Goal: Information Seeking & Learning: Learn about a topic

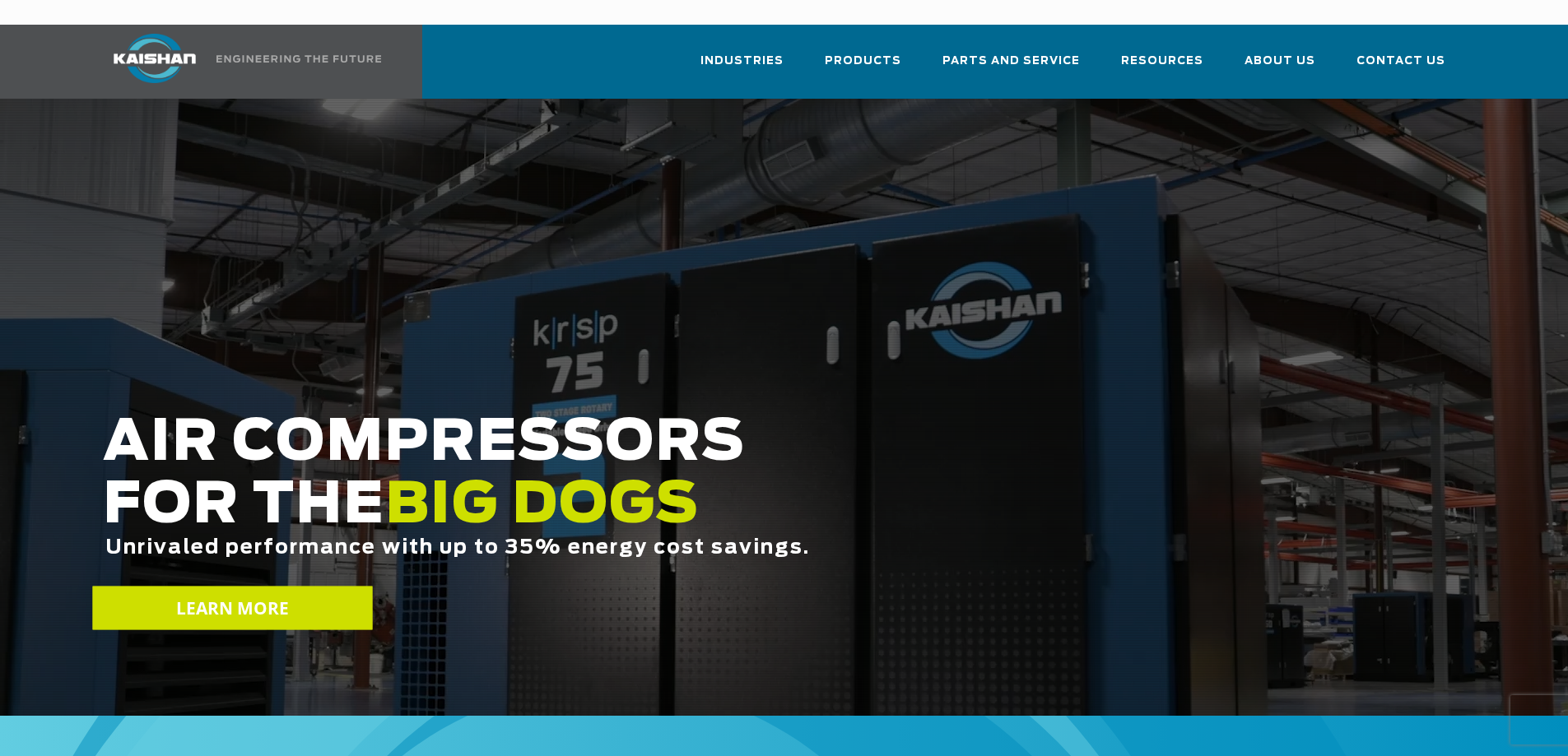
click at [203, 596] on span "LEARN MORE" at bounding box center [232, 608] width 113 height 24
click at [212, 596] on span "LEARN MORE" at bounding box center [232, 608] width 113 height 24
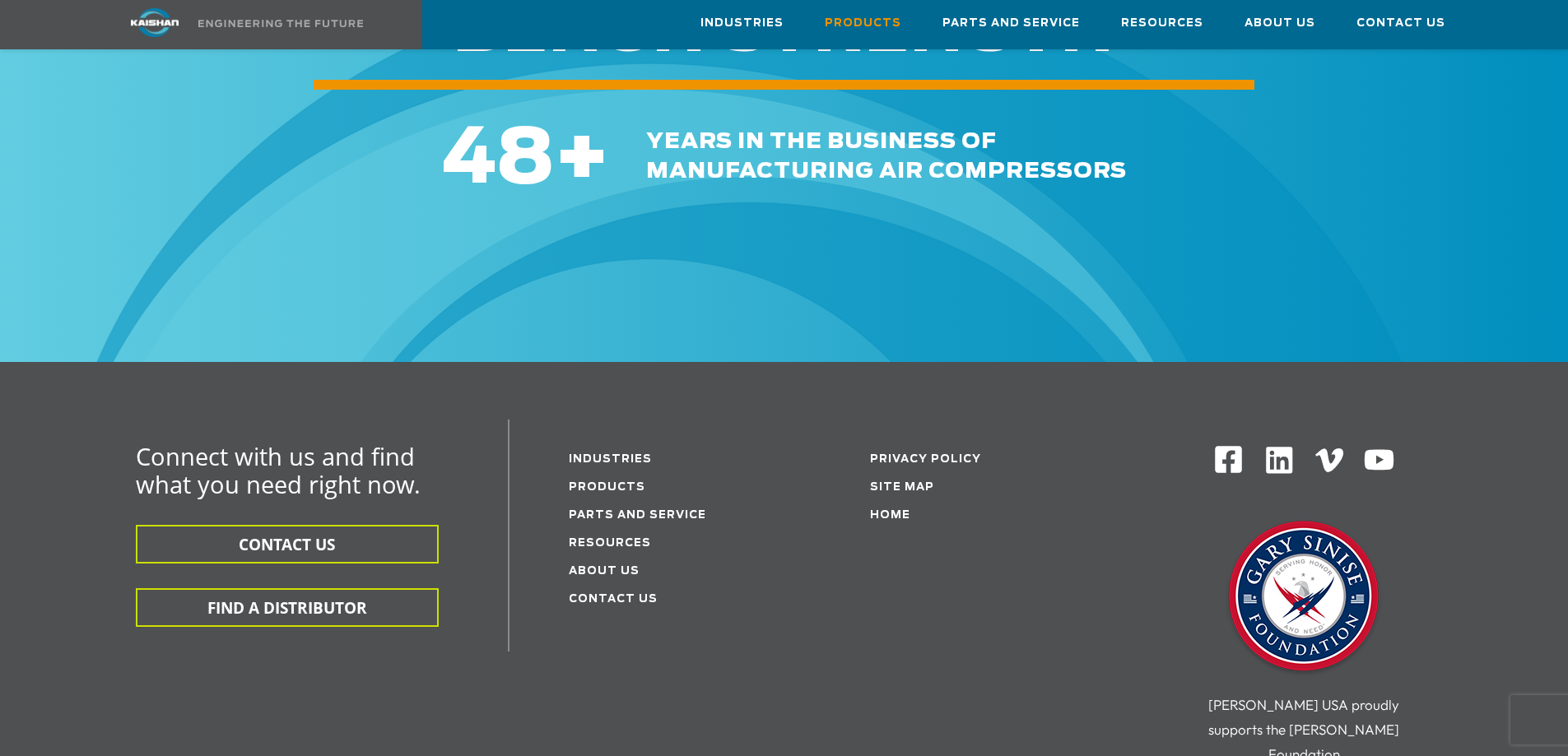
scroll to position [2551, 0]
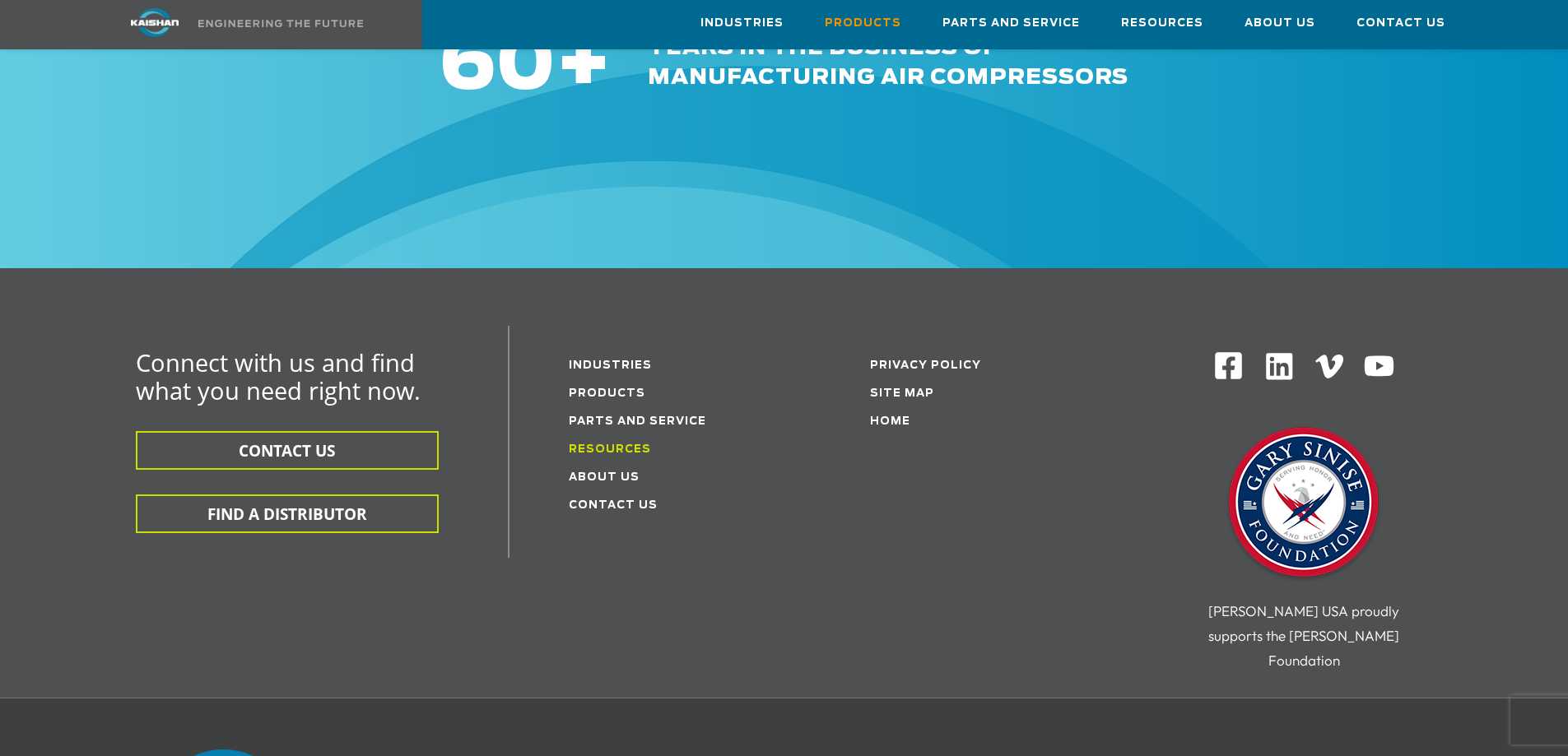
click at [594, 444] on link "Resources" at bounding box center [609, 450] width 83 height 11
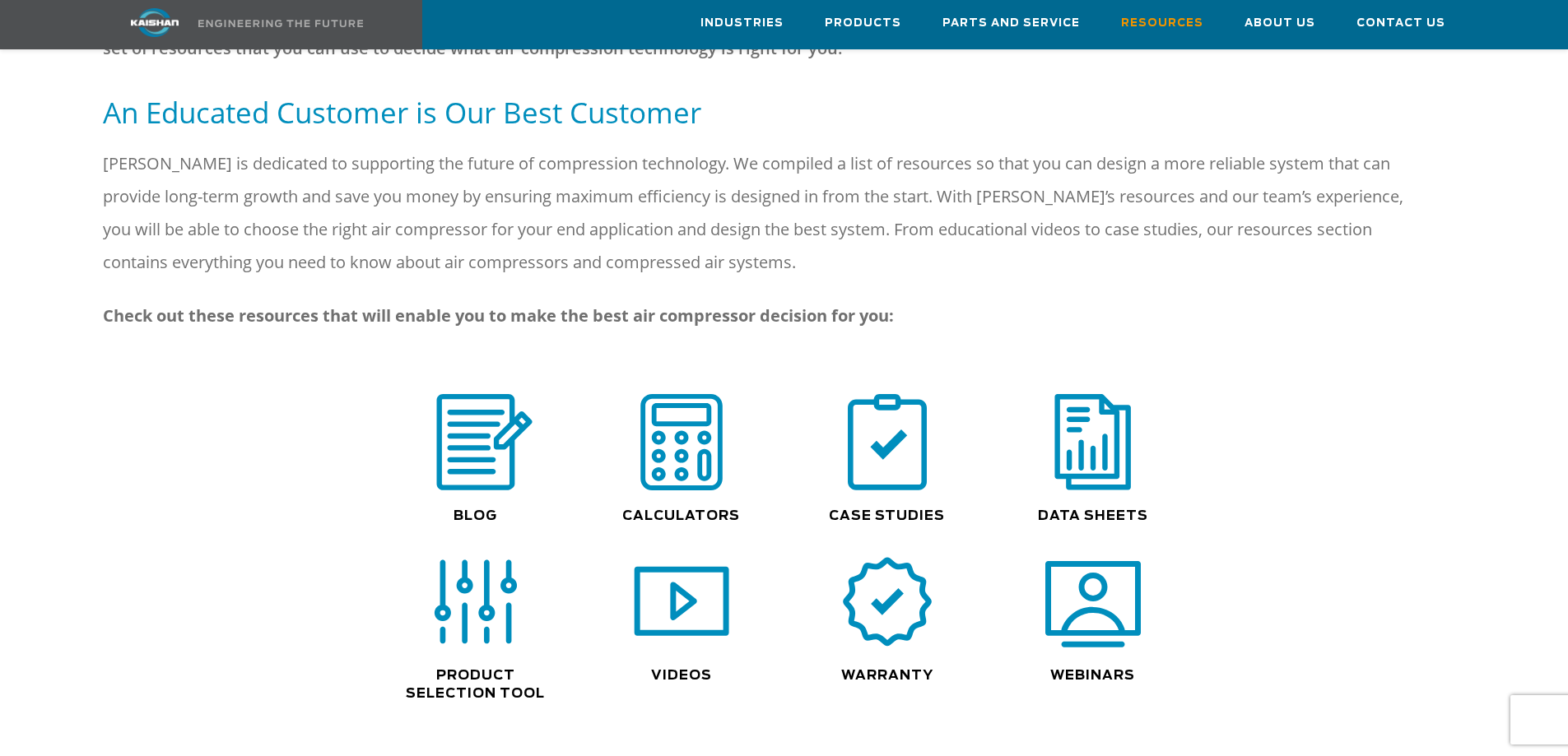
scroll to position [906, 0]
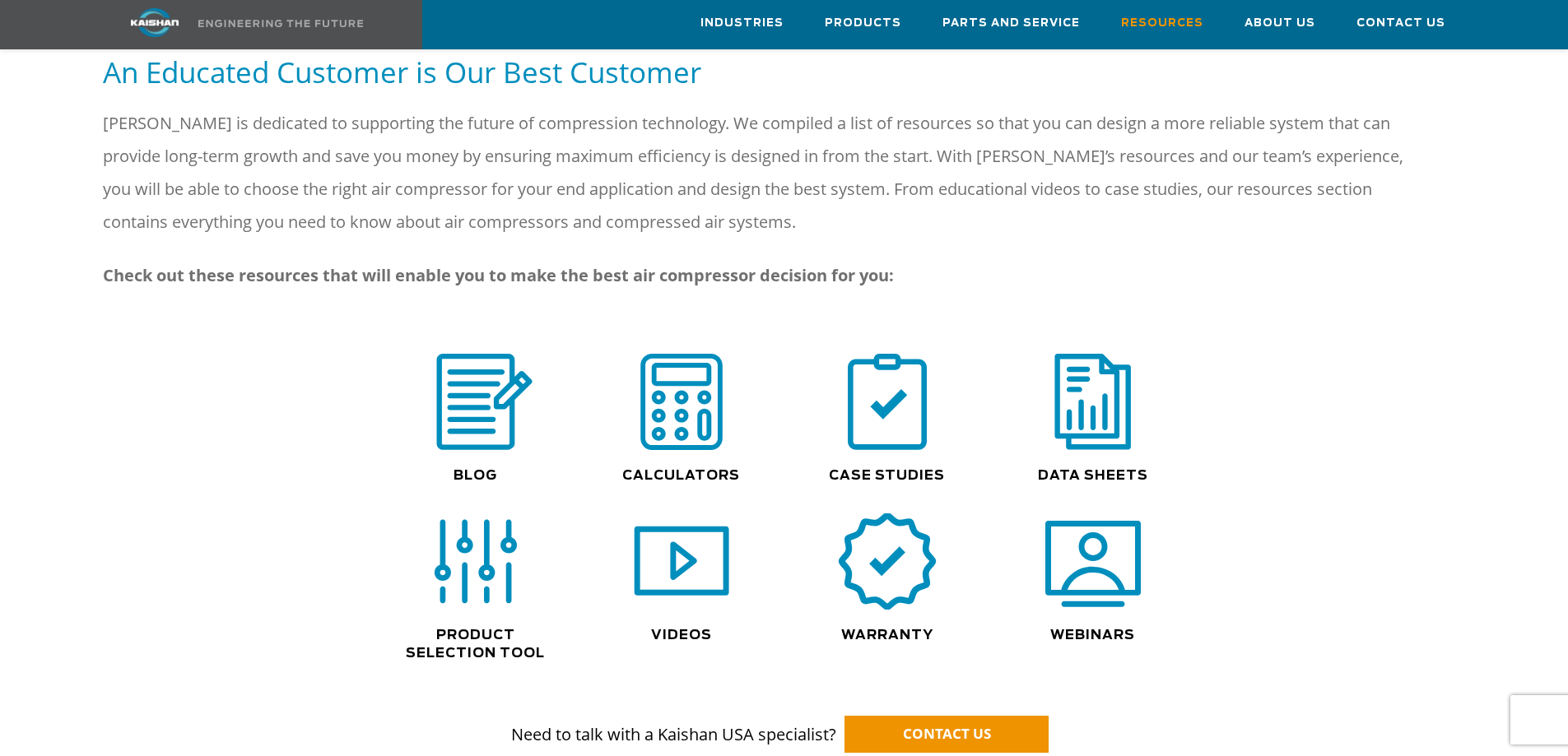
click at [941, 523] on link at bounding box center [887, 562] width 189 height 97
click at [908, 538] on img at bounding box center [886, 562] width 105 height 106
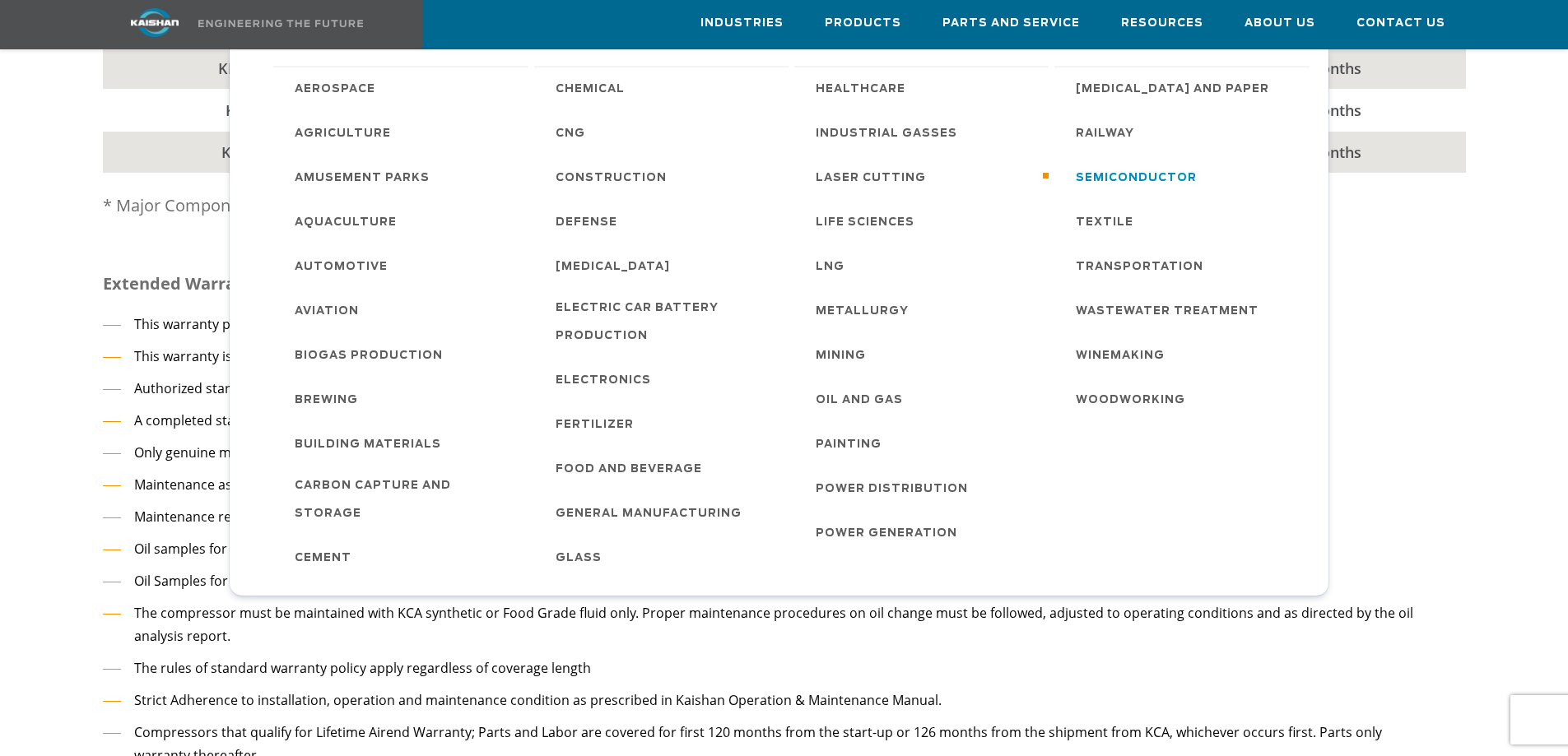
scroll to position [906, 0]
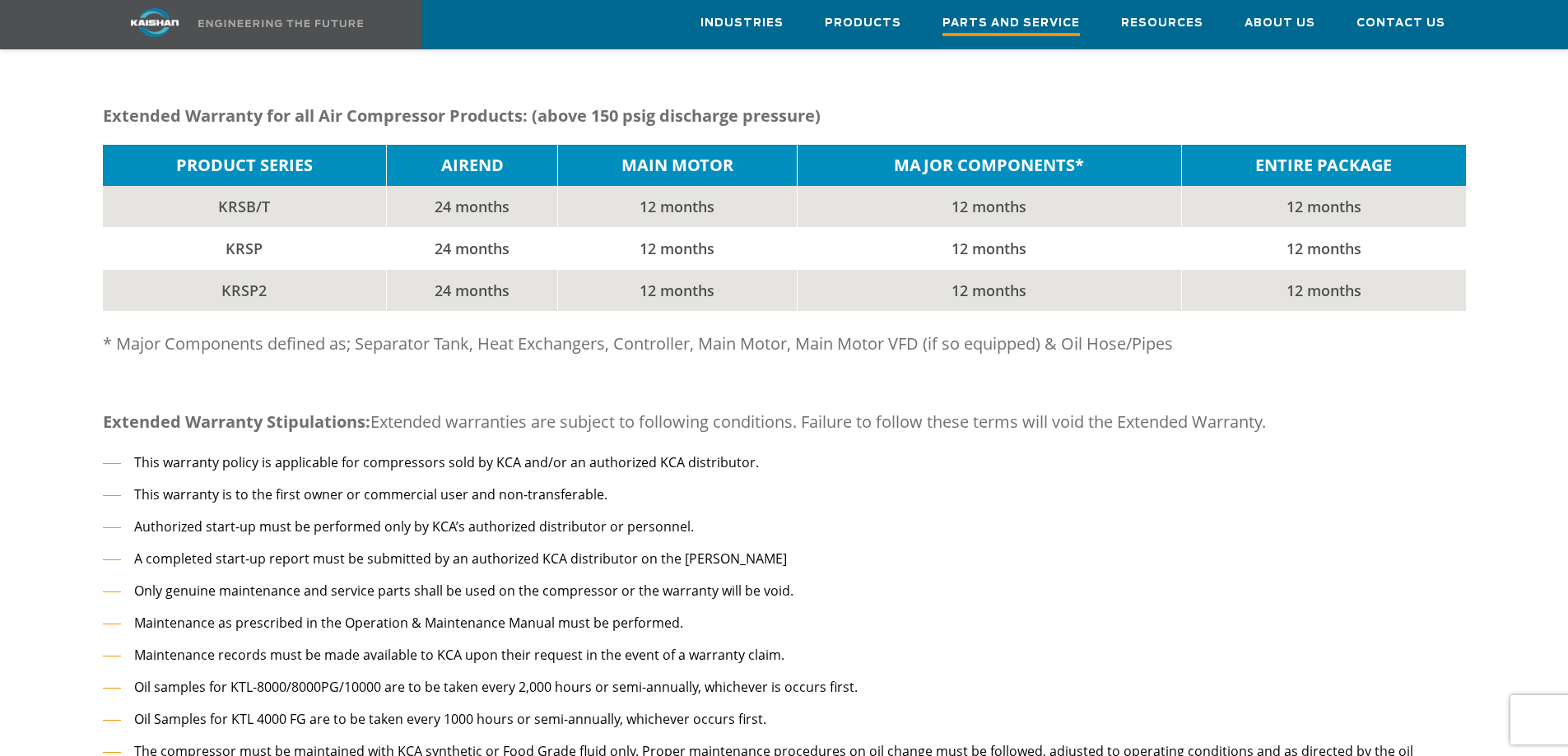
click at [988, 21] on span "Parts and Service" at bounding box center [1011, 25] width 137 height 22
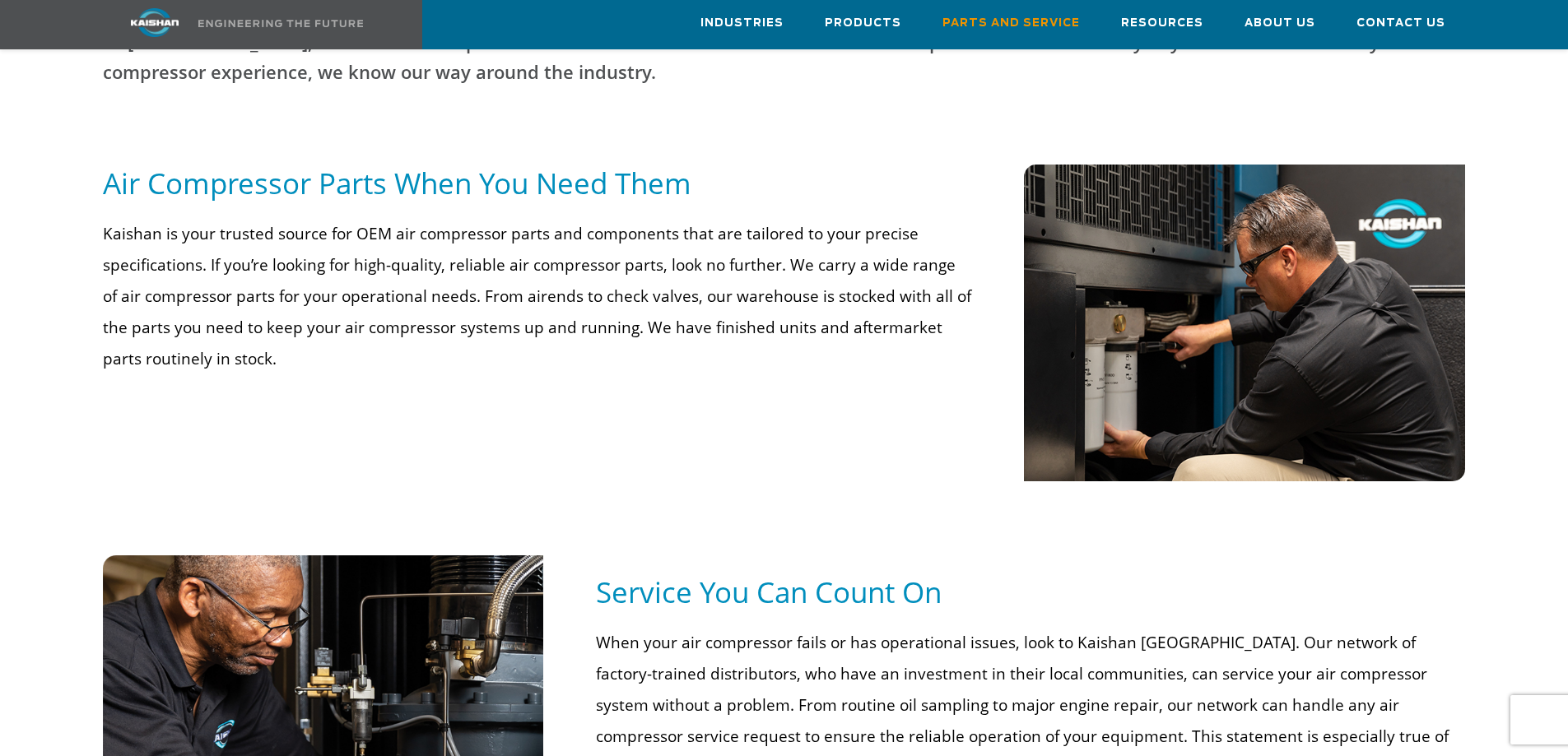
scroll to position [987, 0]
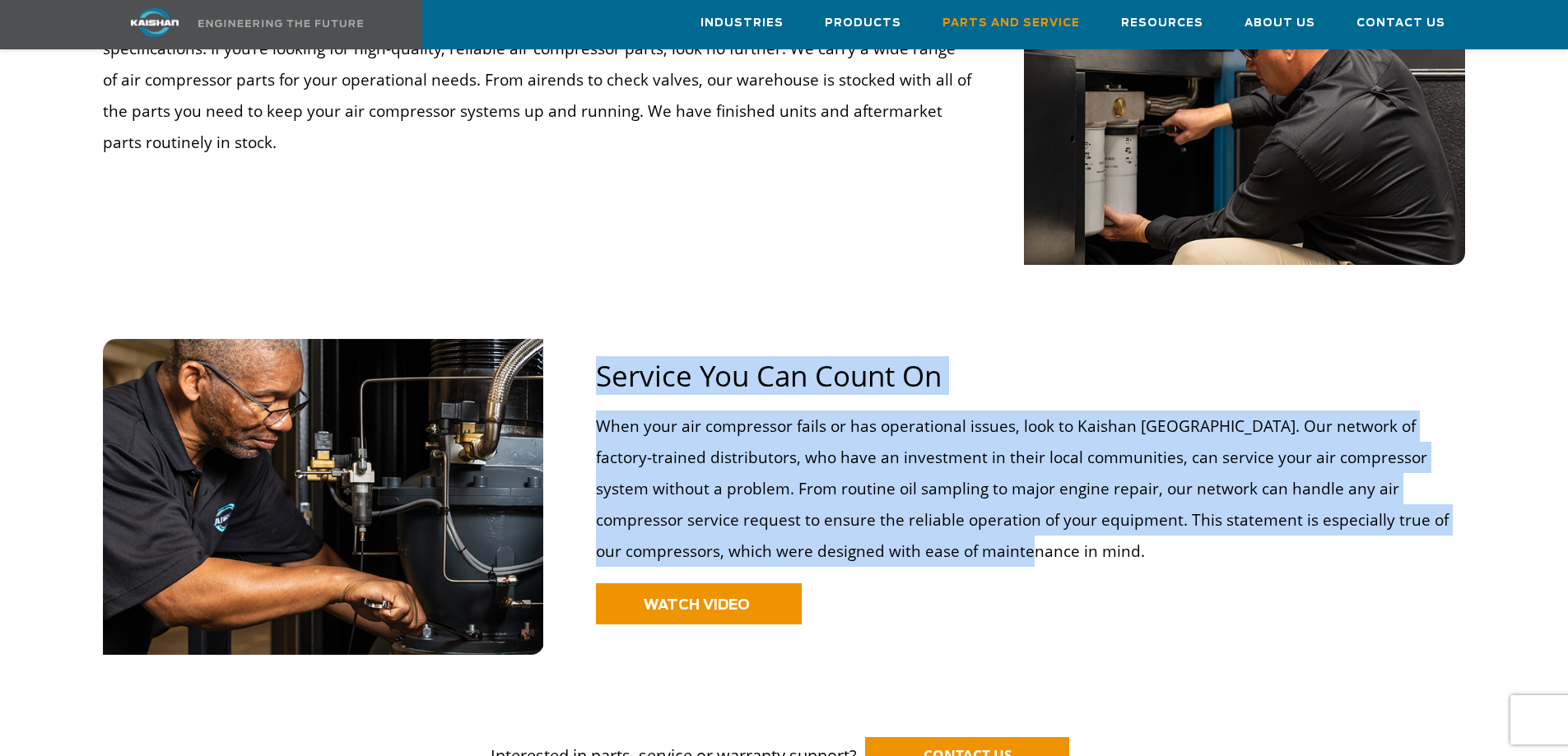
drag, startPoint x: 1058, startPoint y: 526, endPoint x: 595, endPoint y: 351, distance: 495.0
click at [595, 358] on div "Service You Can Count On When your air compressor fails or has operational issu…" at bounding box center [1030, 514] width 889 height 313
copy div "Service You Can Count On When your air compressor fails or has operational issu…"
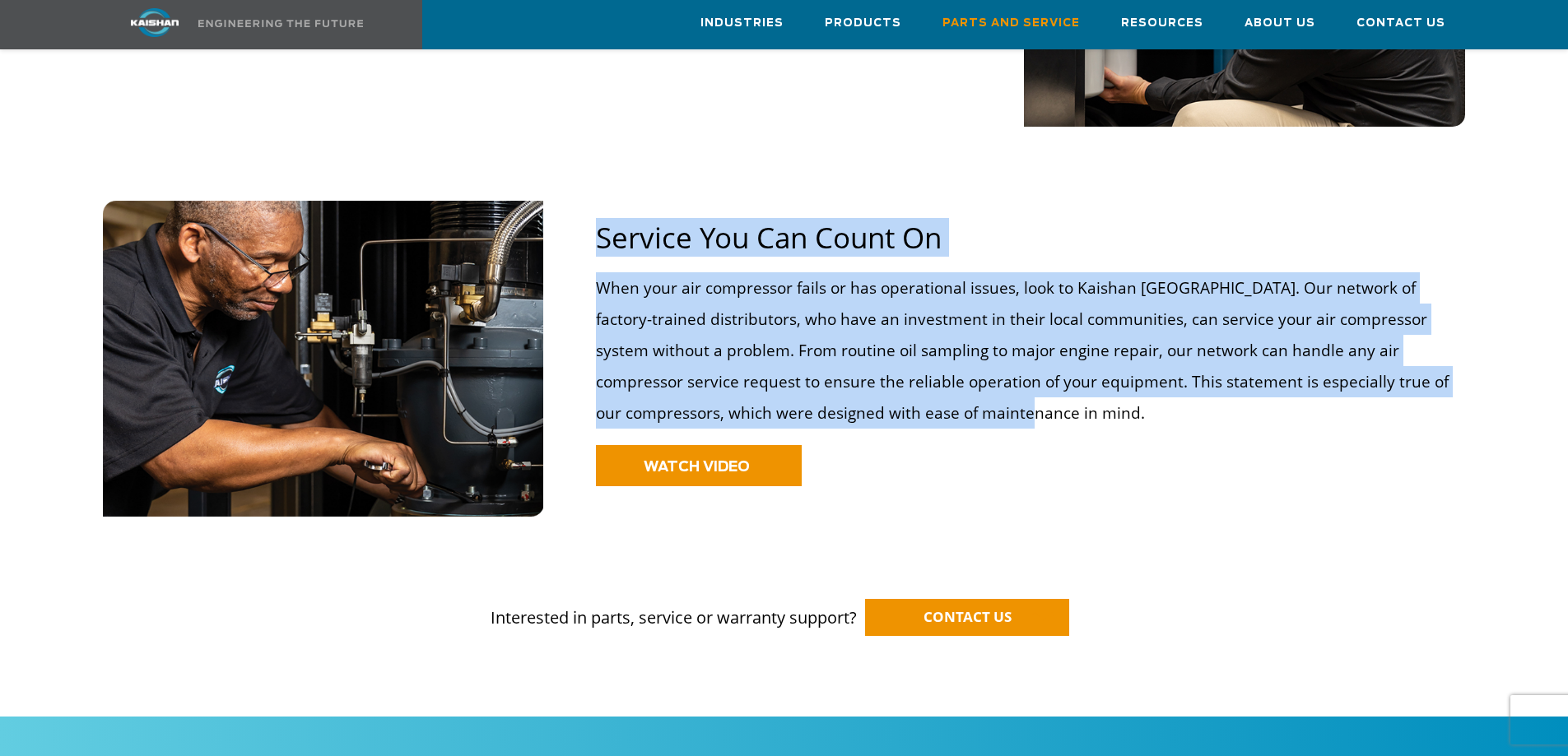
scroll to position [1152, 0]
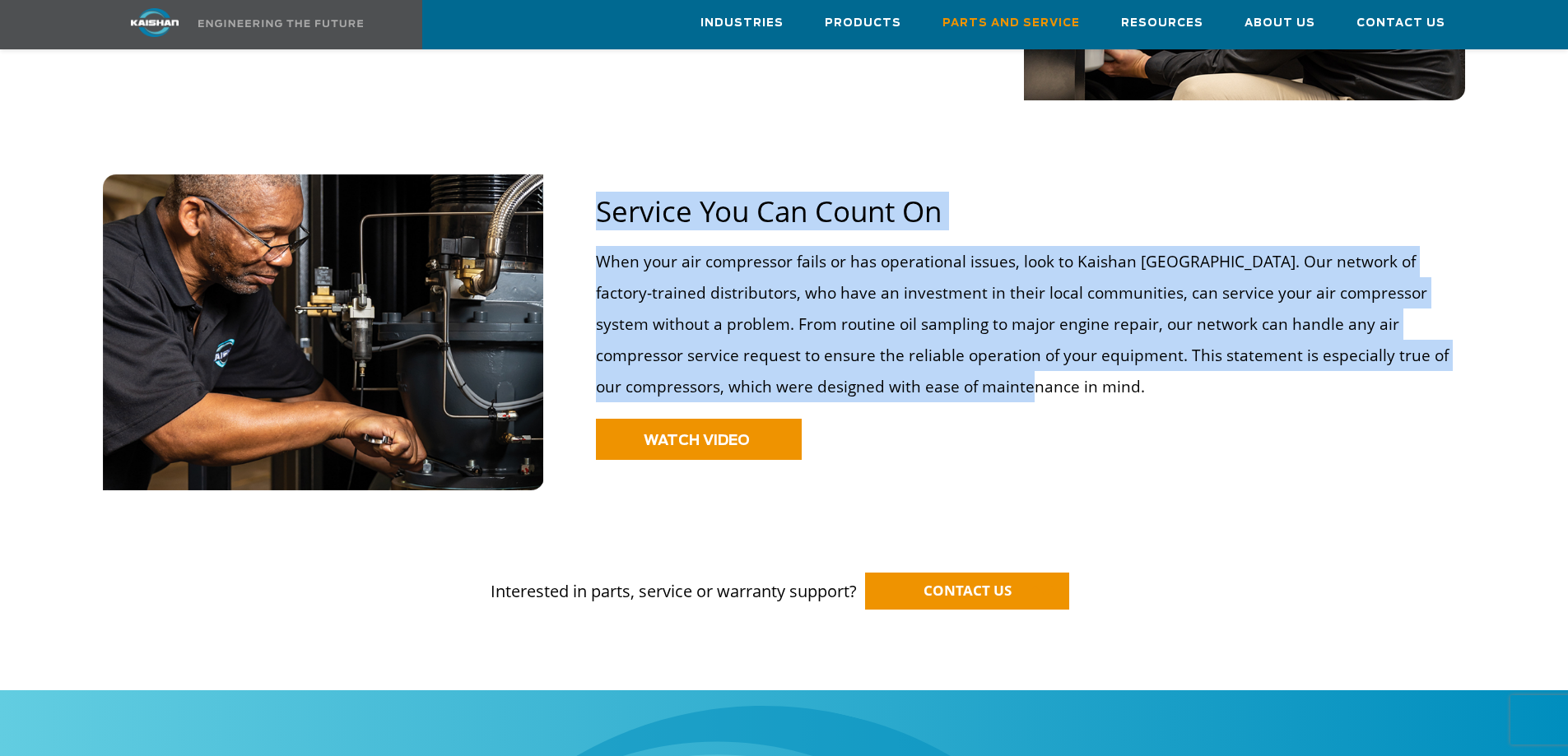
click at [917, 373] on p "When your air compressor fails or has operational issues, look to Kaishan USA. …" at bounding box center [1025, 324] width 858 height 156
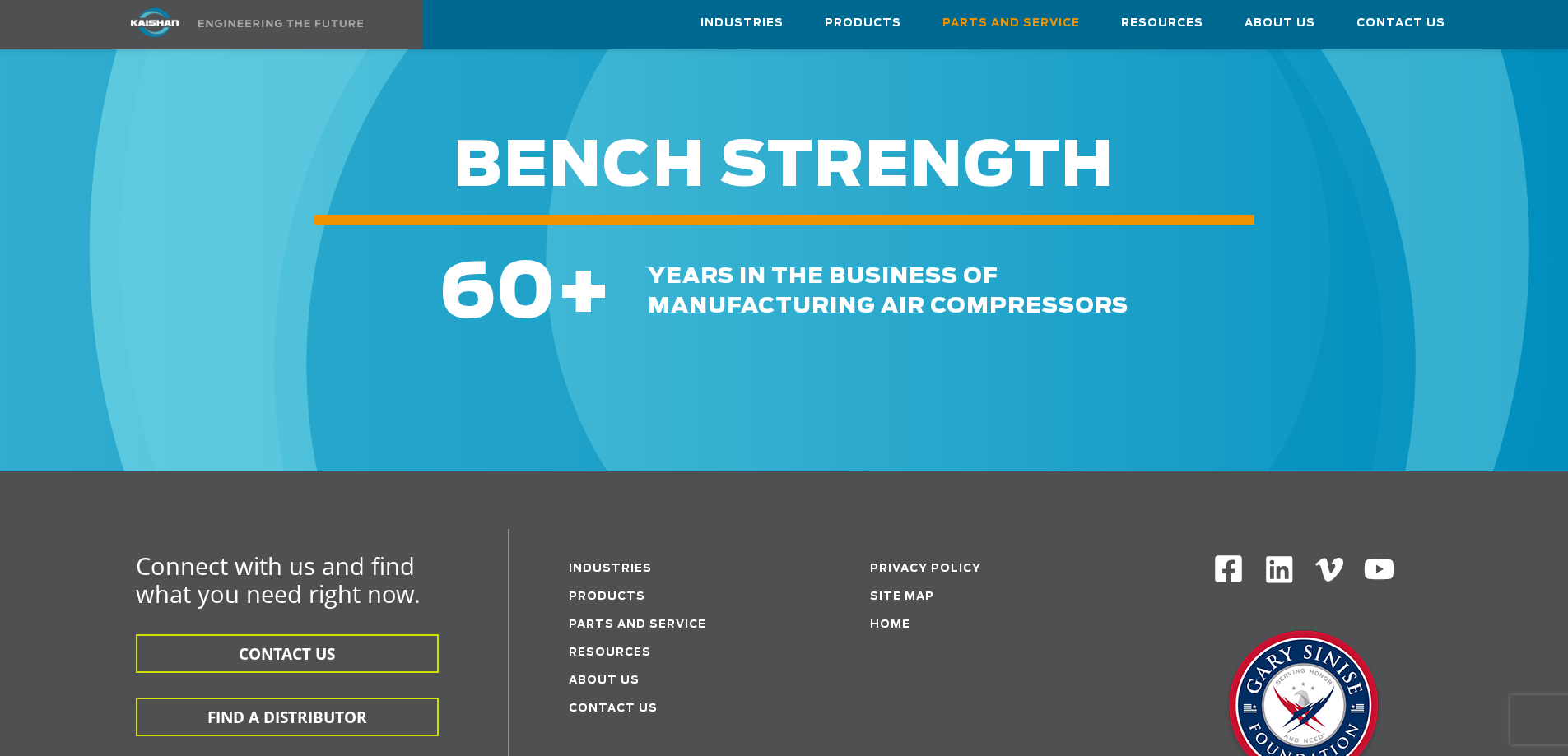
scroll to position [1975, 0]
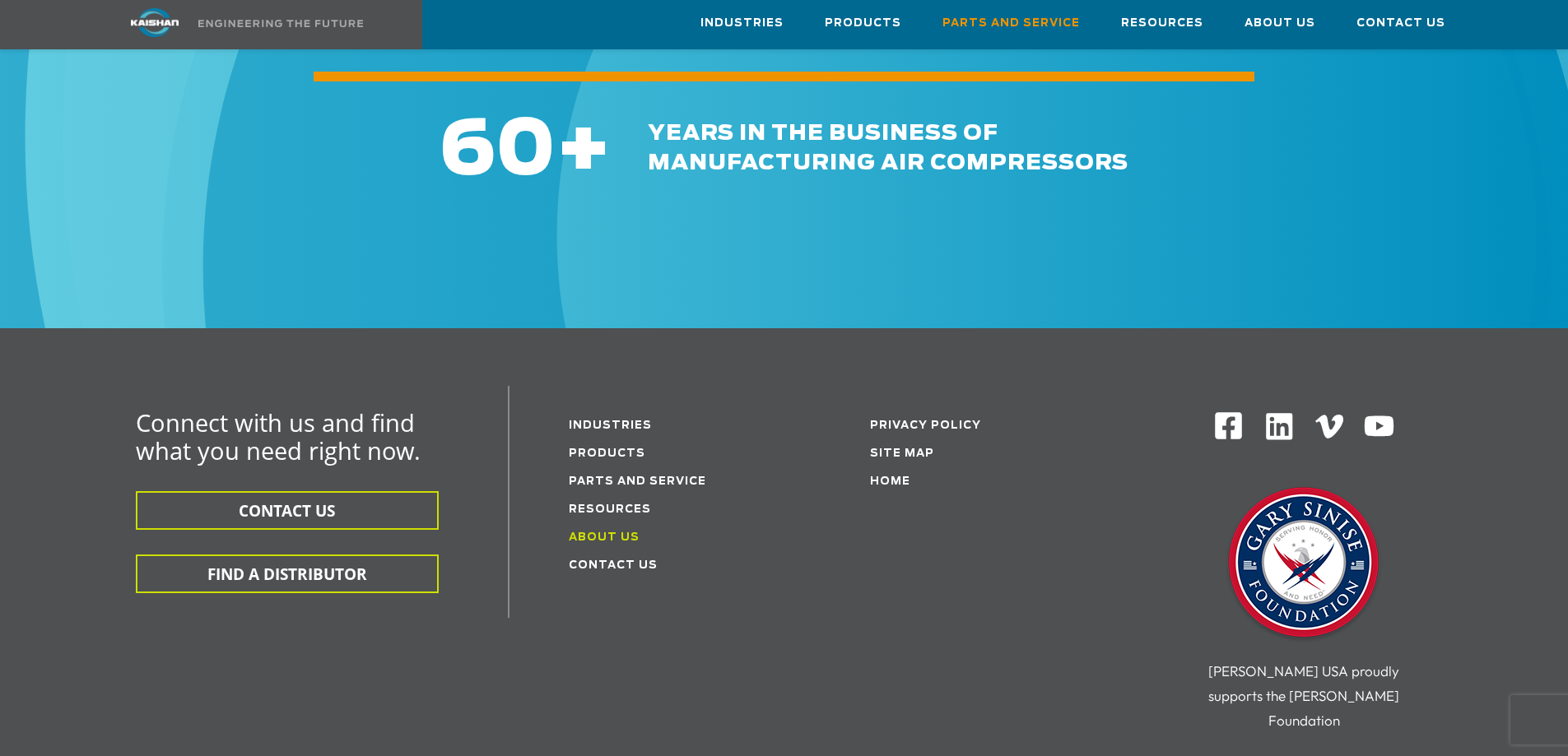
click at [628, 532] on link "About Us" at bounding box center [604, 538] width 71 height 11
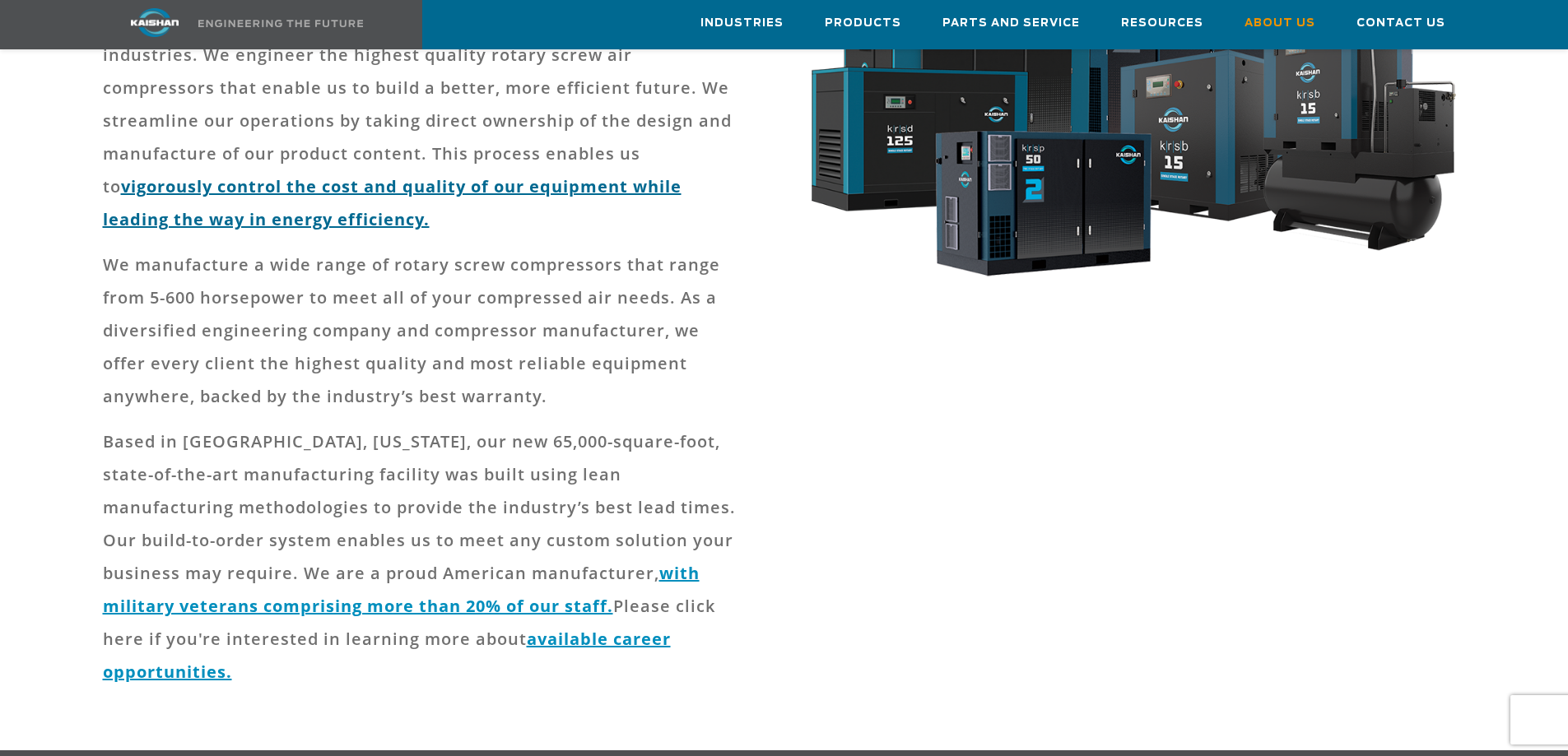
scroll to position [411, 0]
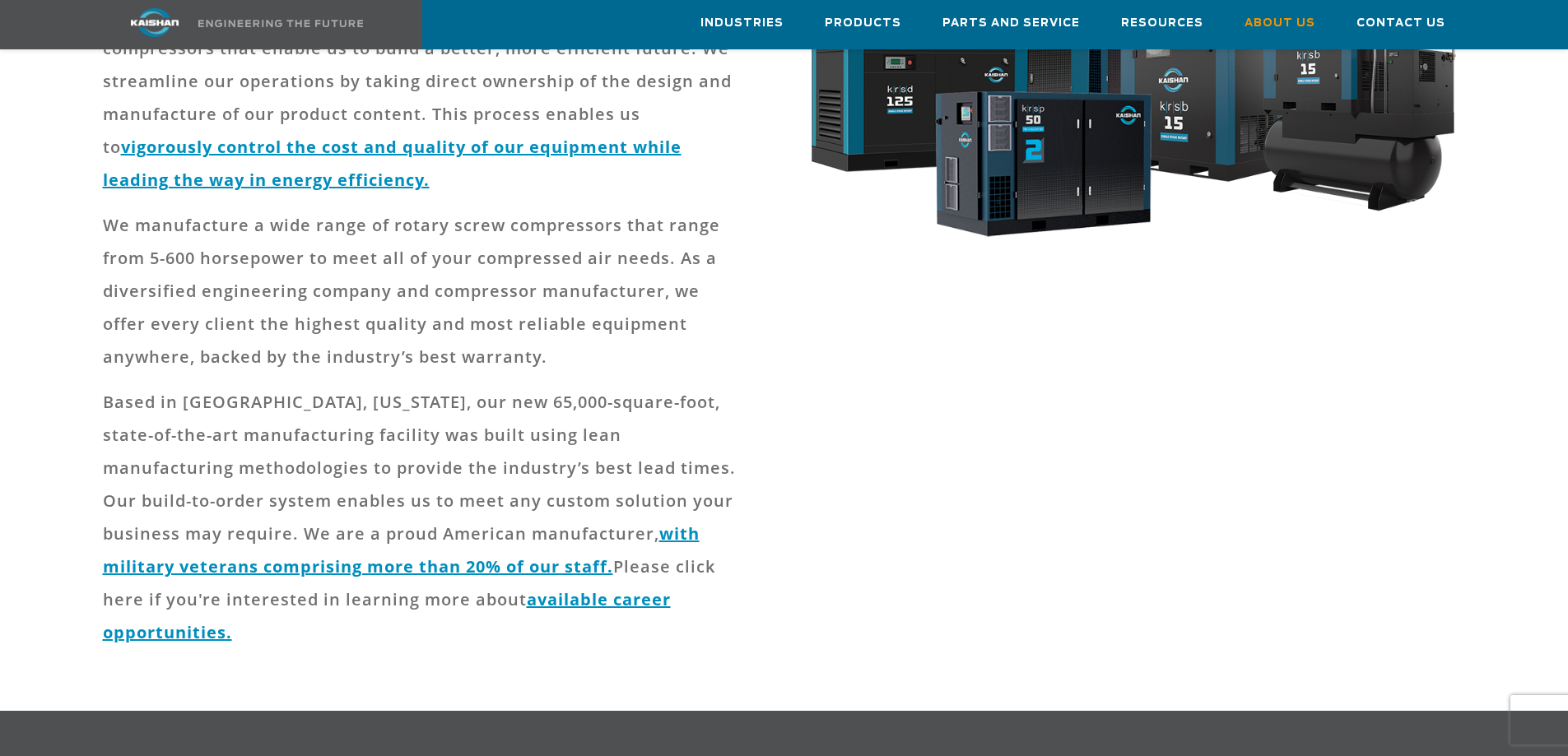
drag, startPoint x: 499, startPoint y: 536, endPoint x: 386, endPoint y: 588, distance: 124.4
click at [386, 588] on p "Based in Loxley, Alabama, our new 65,000-square-foot, state-of-the-art manufact…" at bounding box center [423, 518] width 639 height 264
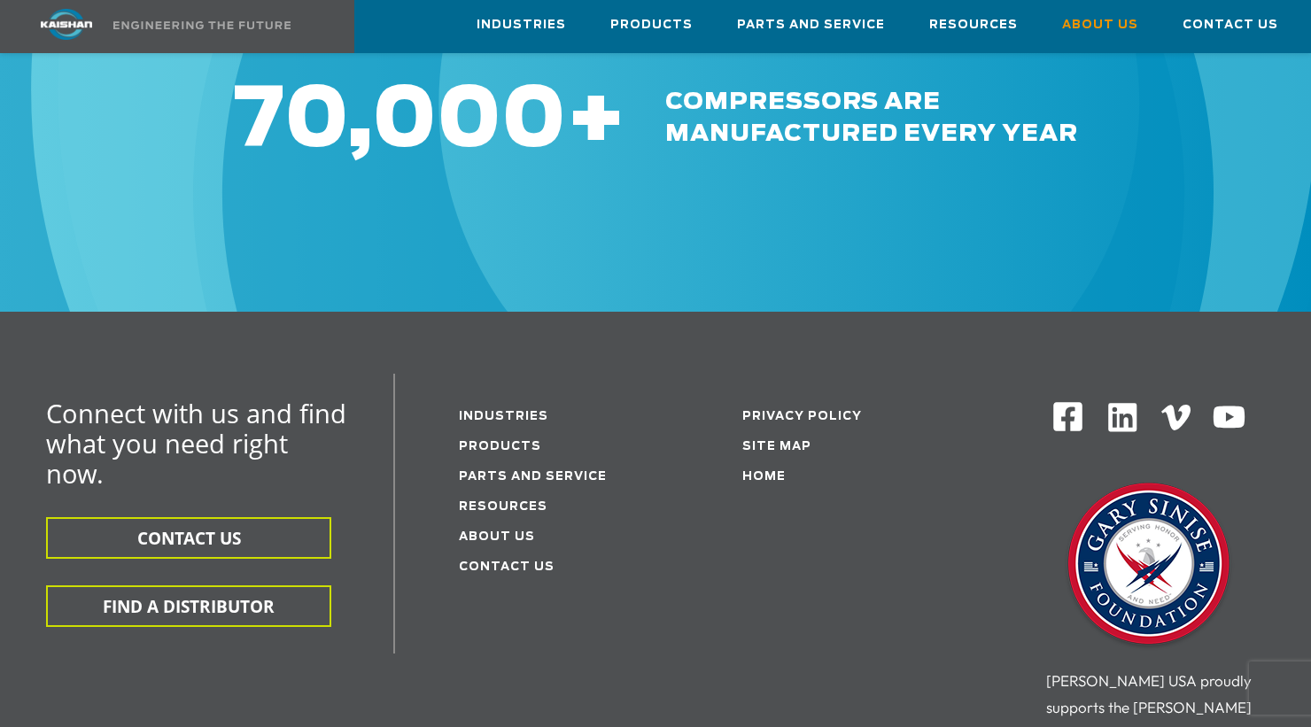
scroll to position [5902, 0]
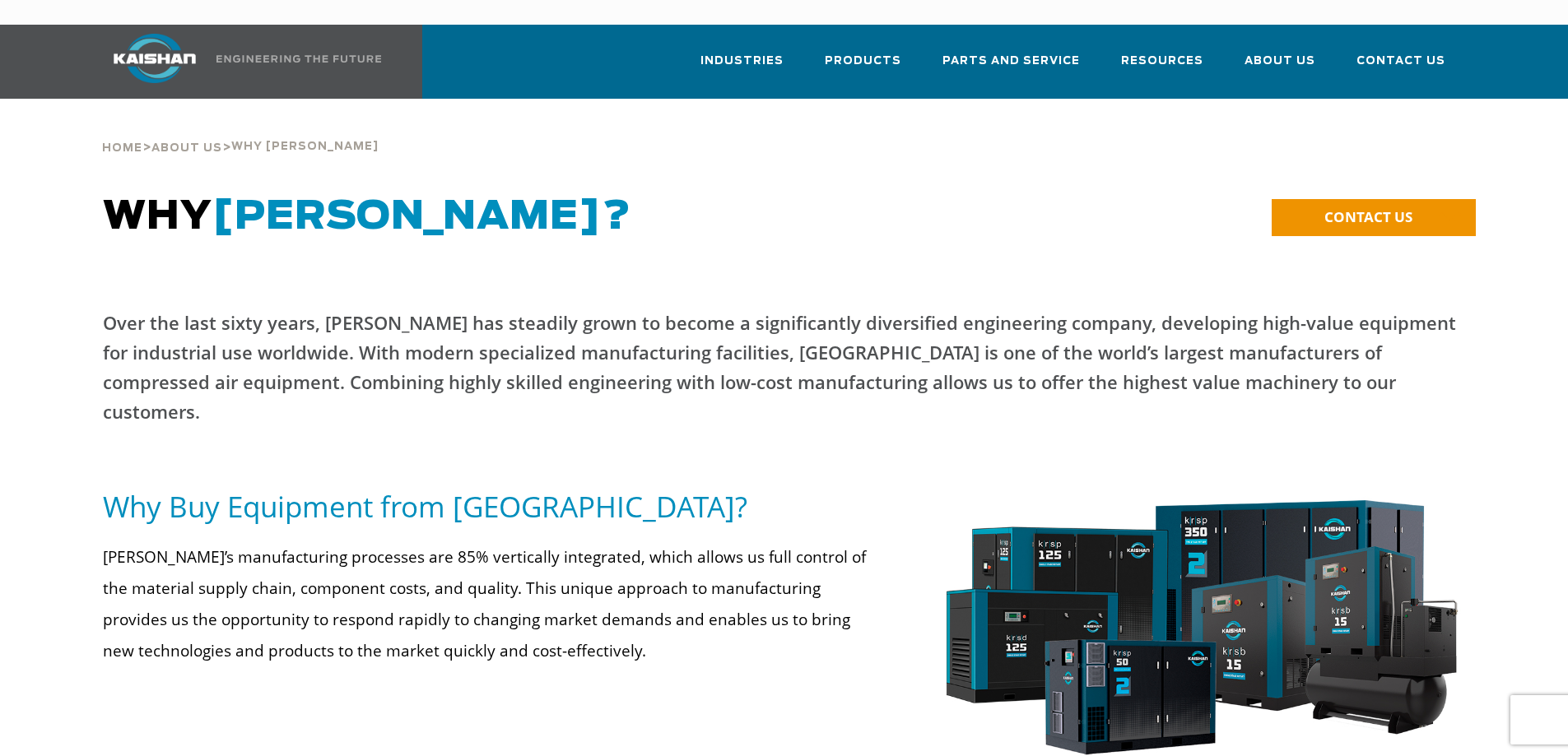
click at [804, 328] on p "Over the last sixty years, [PERSON_NAME] has steadily grown to become a signifi…" at bounding box center [784, 367] width 1363 height 119
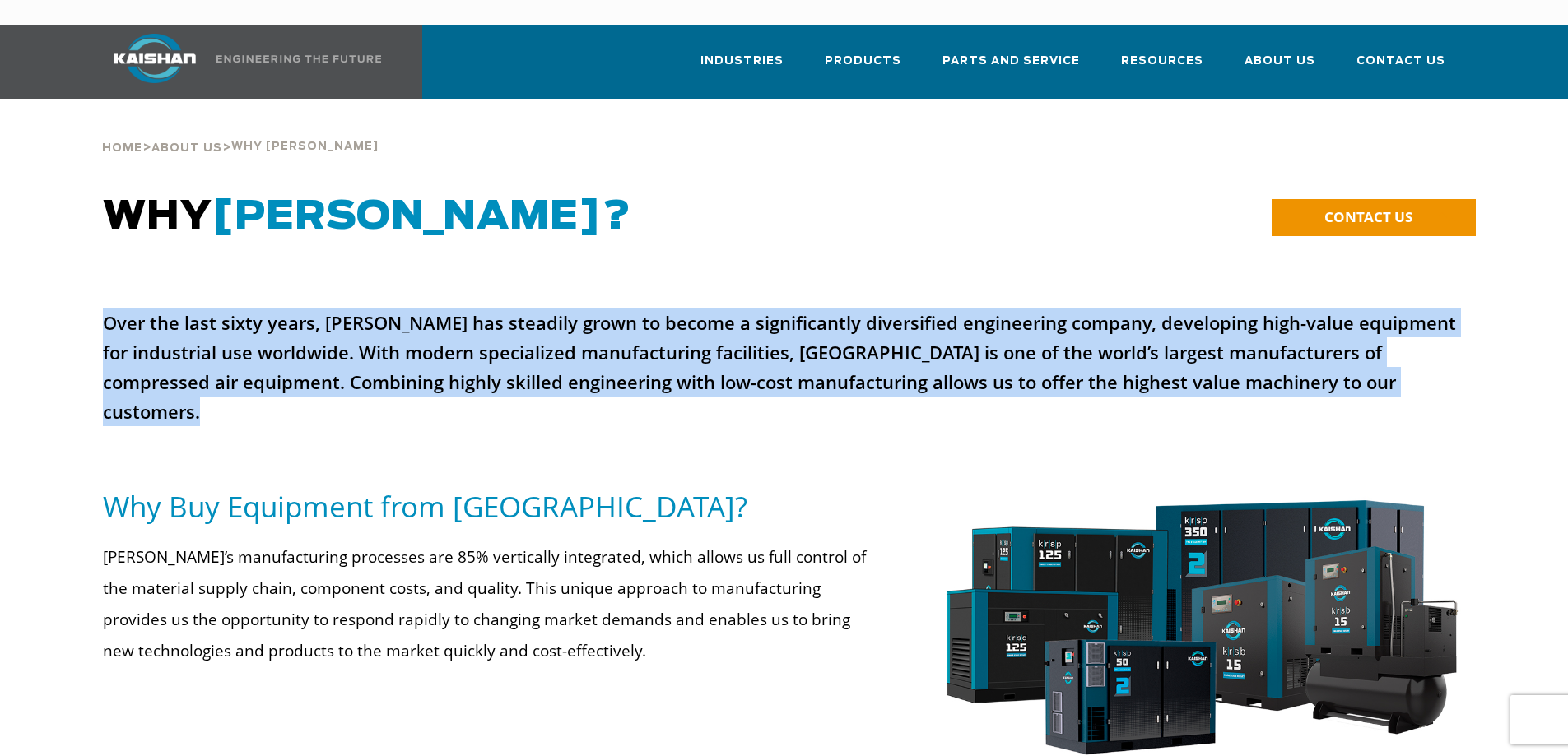
click at [804, 328] on p "Over the last sixty years, [PERSON_NAME] has steadily grown to become a signifi…" at bounding box center [784, 367] width 1363 height 119
copy p "Over the last sixty years, [PERSON_NAME] has steadily grown to become a signifi…"
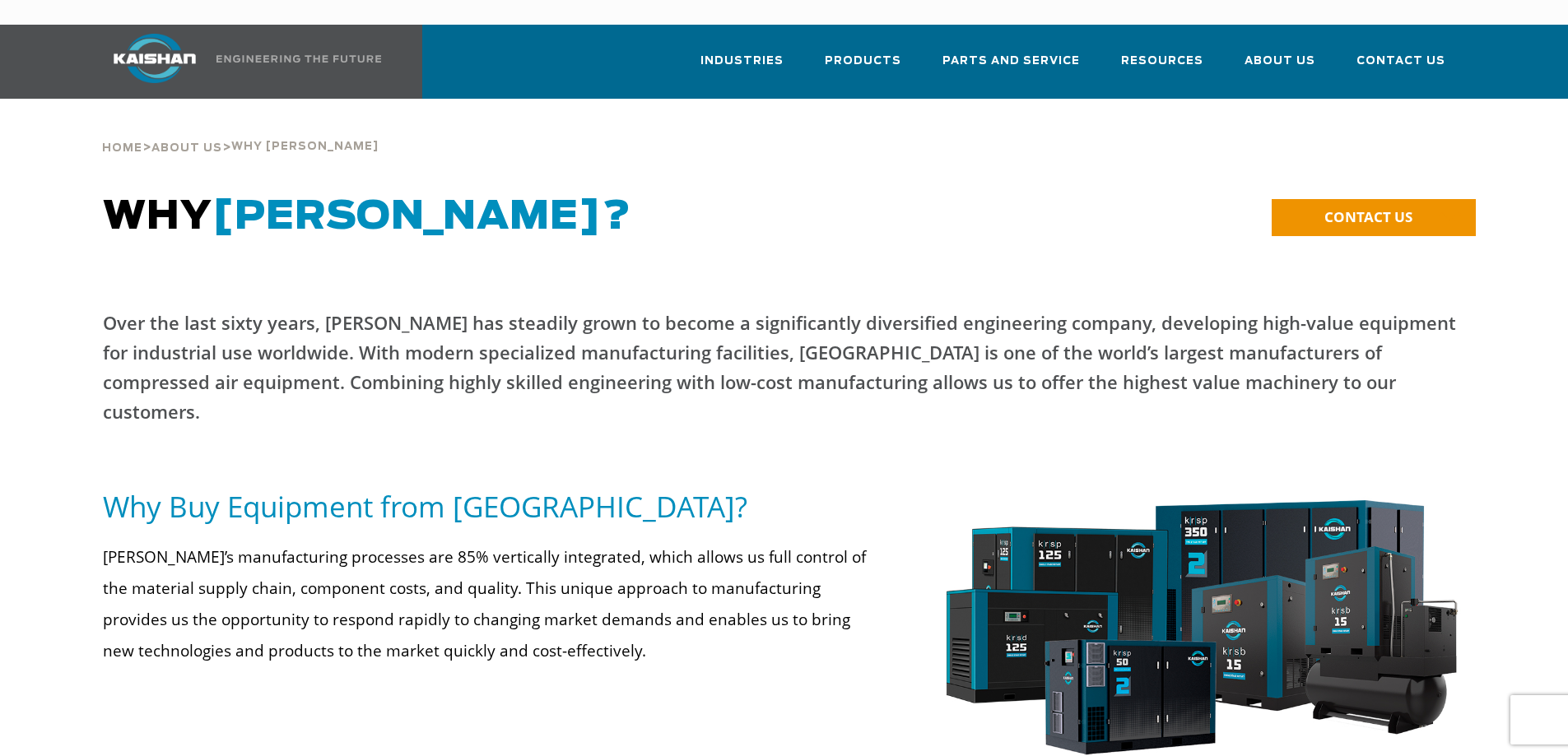
click at [1051, 253] on div at bounding box center [784, 244] width 1382 height 101
click at [322, 328] on p "Over the last sixty years, [PERSON_NAME] has steadily grown to become a signifi…" at bounding box center [784, 367] width 1363 height 119
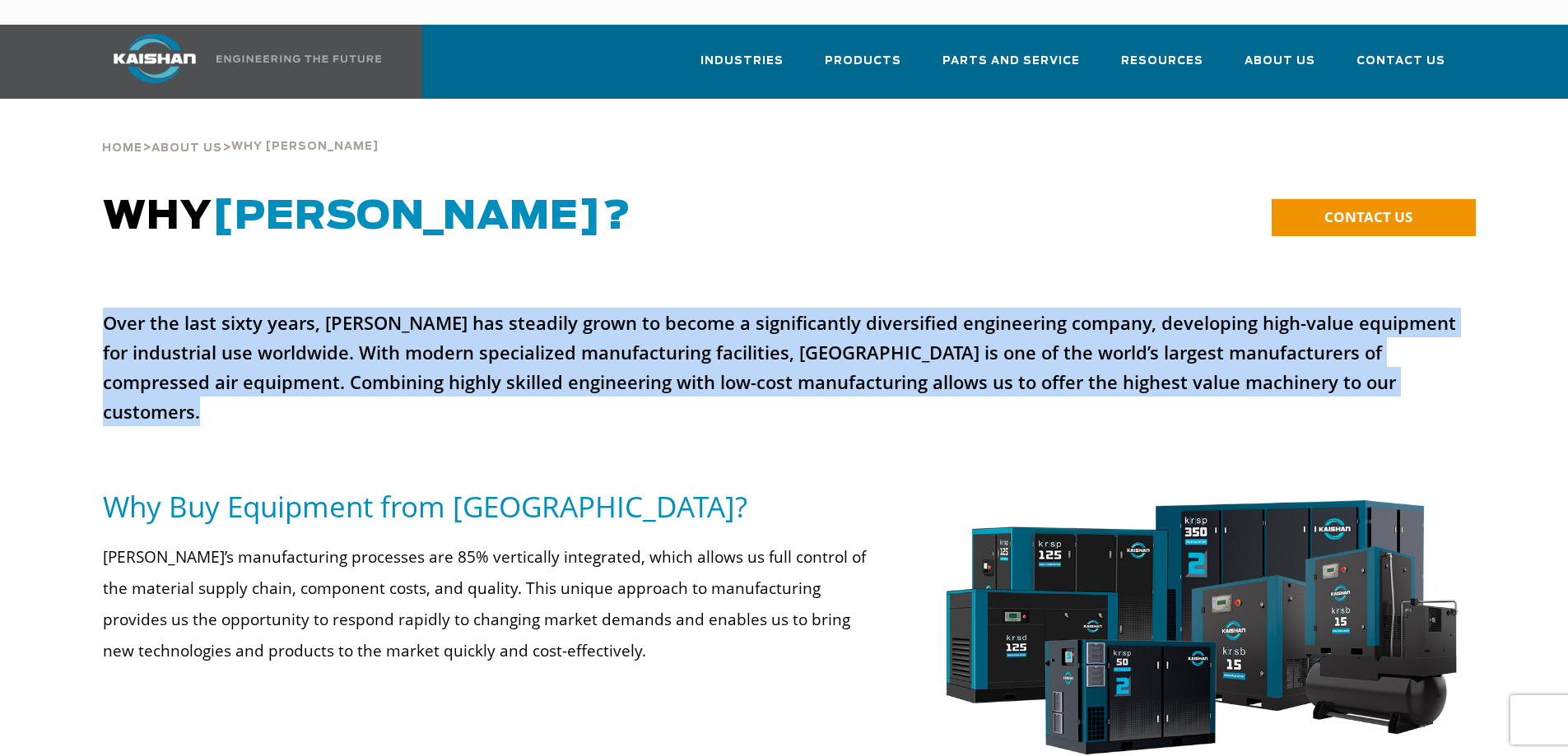
click at [322, 328] on p "Over the last sixty years, [PERSON_NAME] has steadily grown to become a signifi…" at bounding box center [784, 367] width 1363 height 119
copy p "Over the last sixty years, [PERSON_NAME] has steadily grown to become a signifi…"
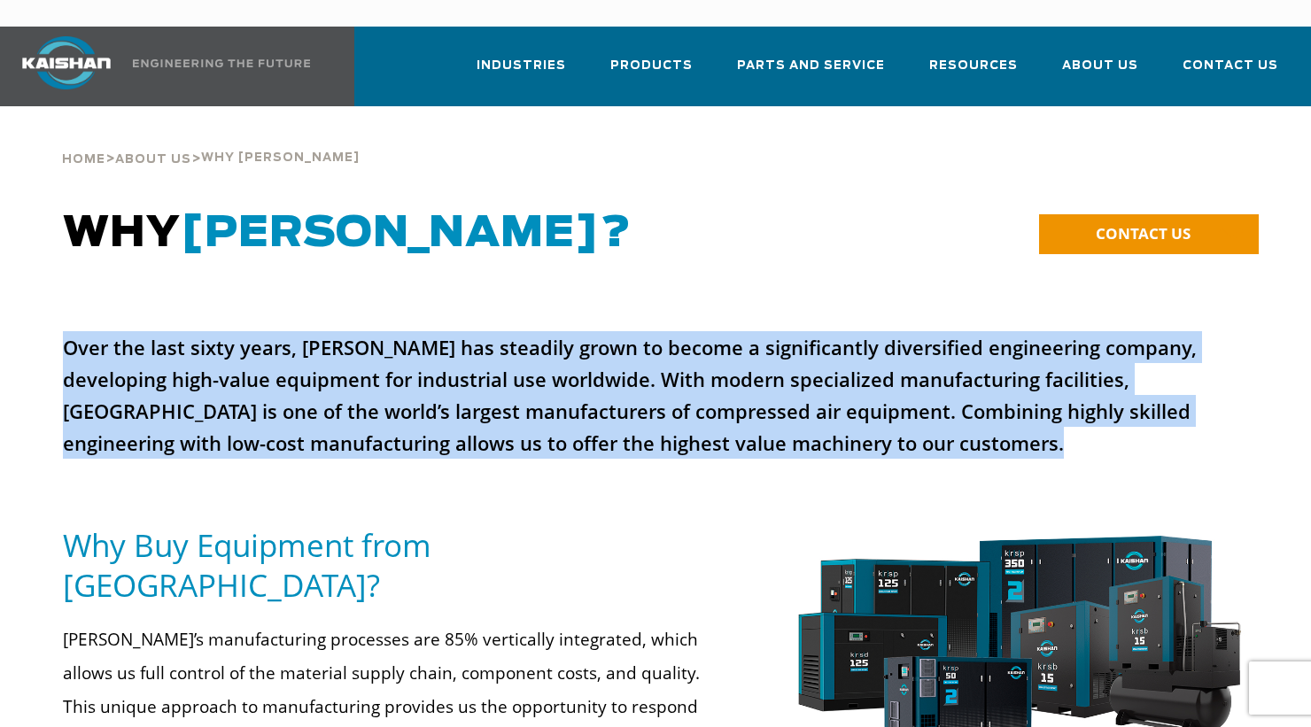
click at [383, 331] on p "Over the last sixty years, [PERSON_NAME] has steadily grown to become a signifi…" at bounding box center [655, 395] width 1185 height 128
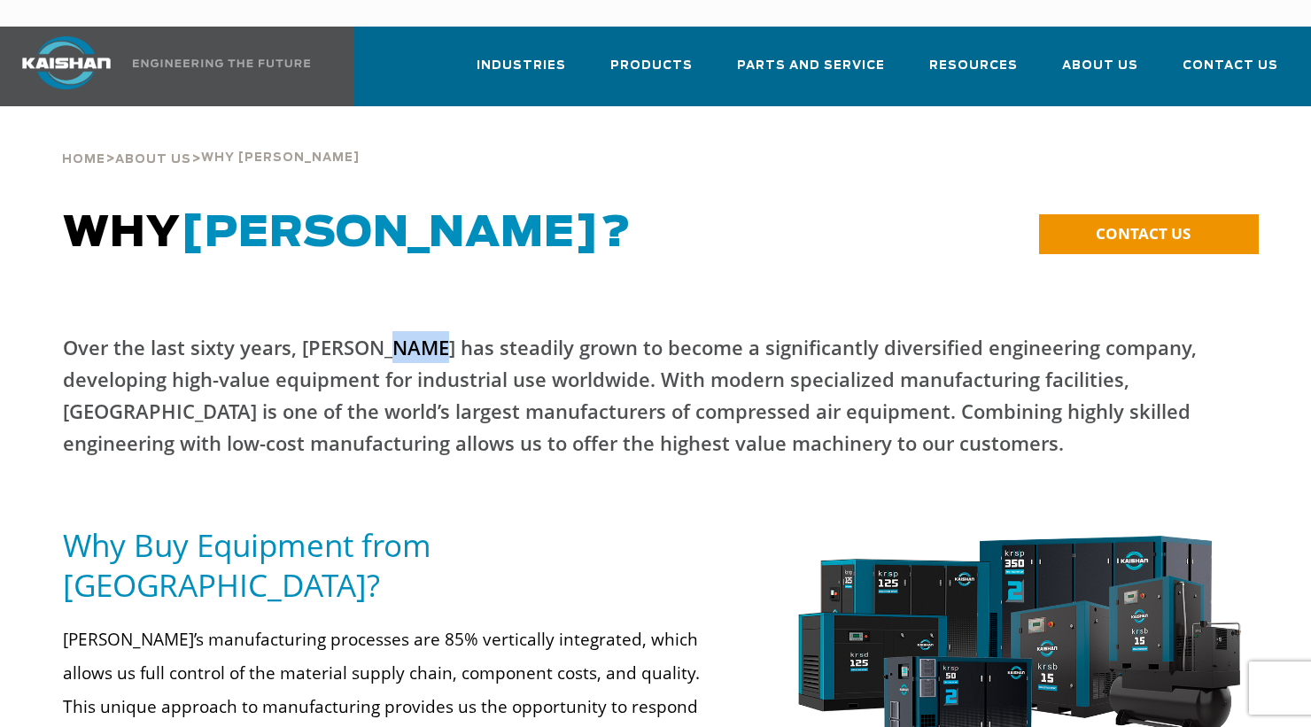
click at [383, 331] on p "Over the last sixty years, [PERSON_NAME] has steadily grown to become a signifi…" at bounding box center [655, 395] width 1185 height 128
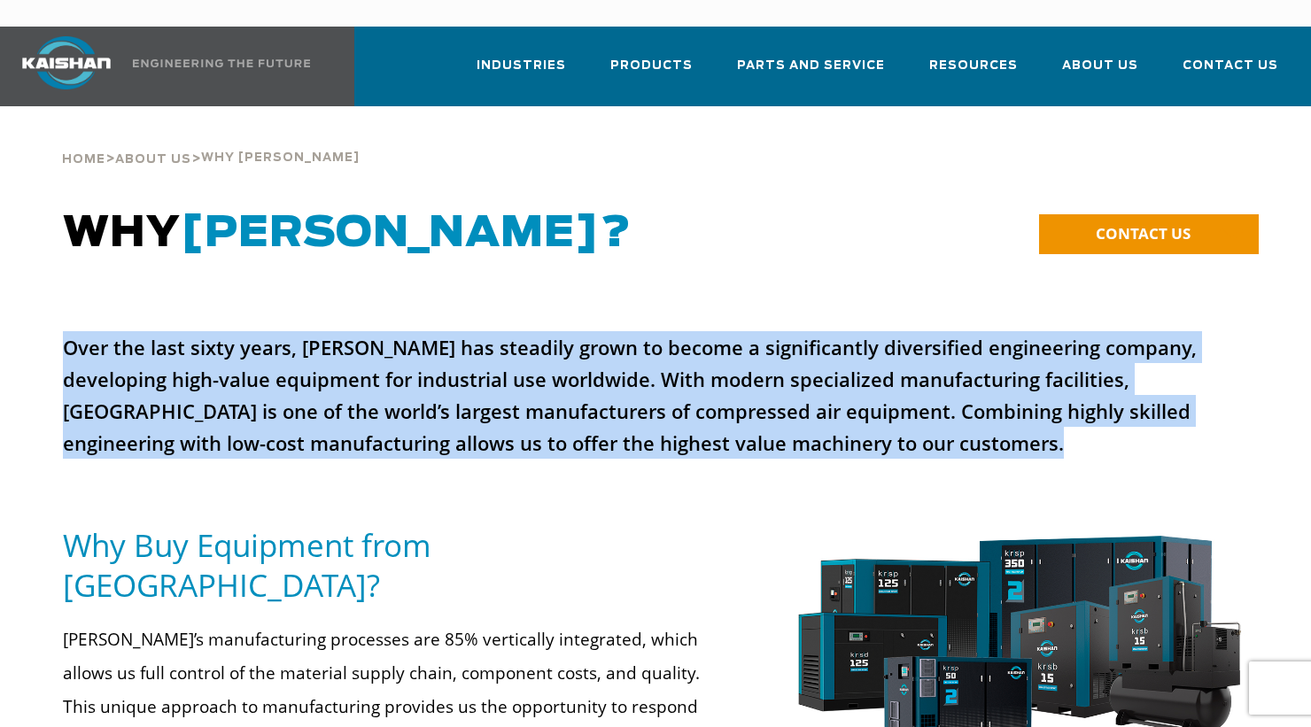
click at [383, 331] on p "Over the last sixty years, [PERSON_NAME] has steadily grown to become a signifi…" at bounding box center [655, 395] width 1185 height 128
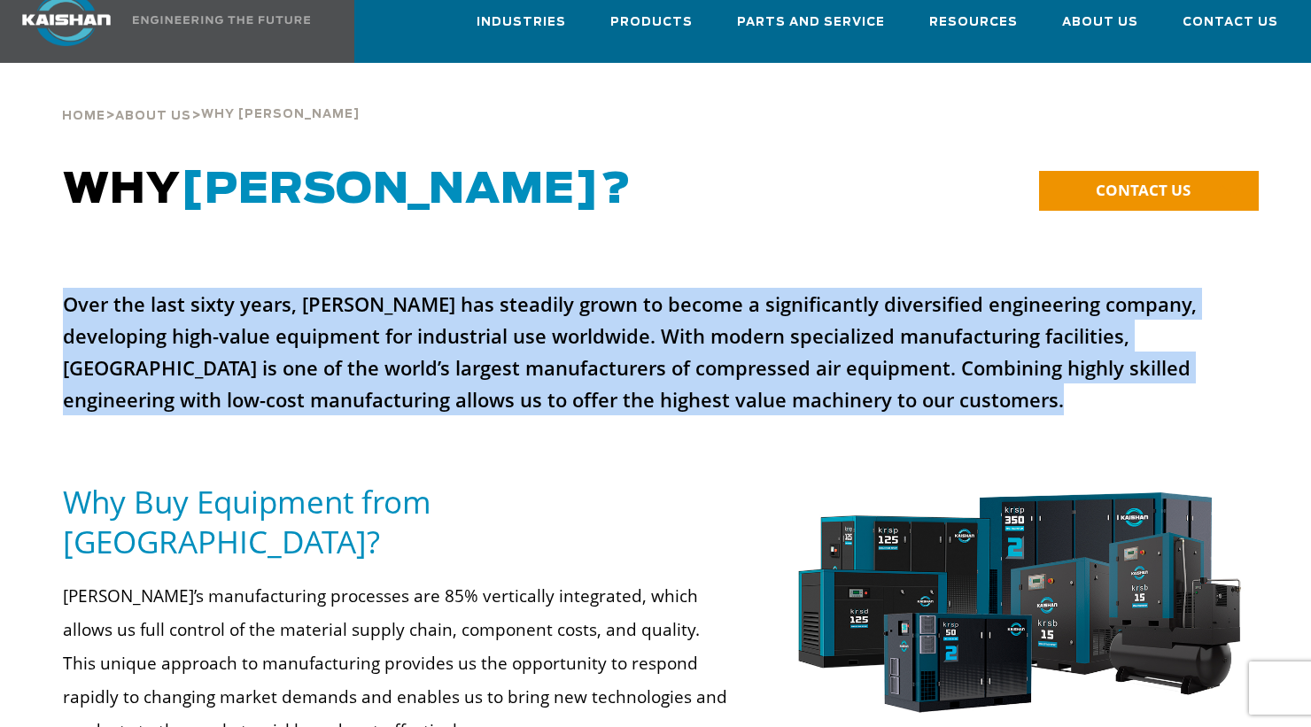
scroll to position [40, 0]
